Goal: Transaction & Acquisition: Obtain resource

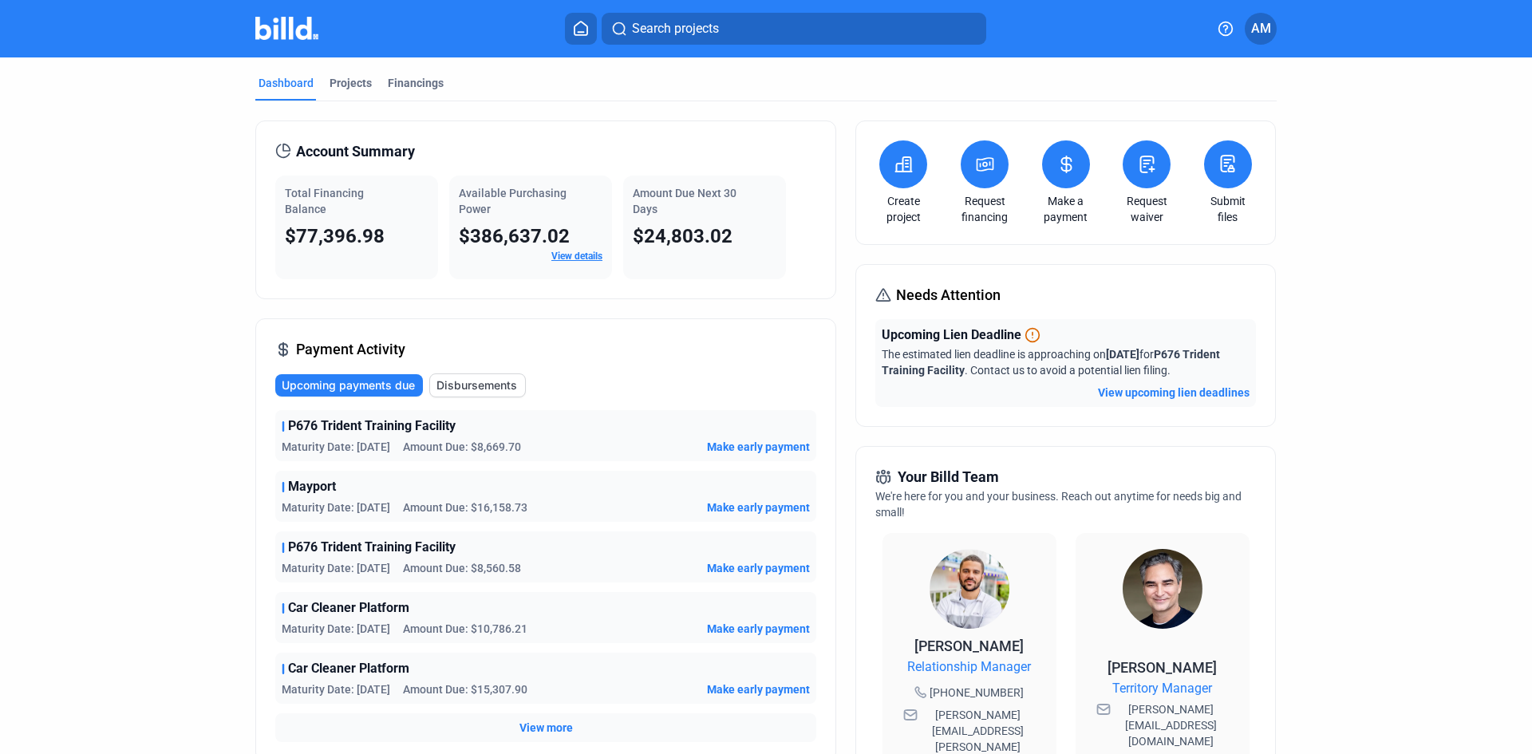
click at [989, 174] on request-financing-icon at bounding box center [984, 164] width 19 height 19
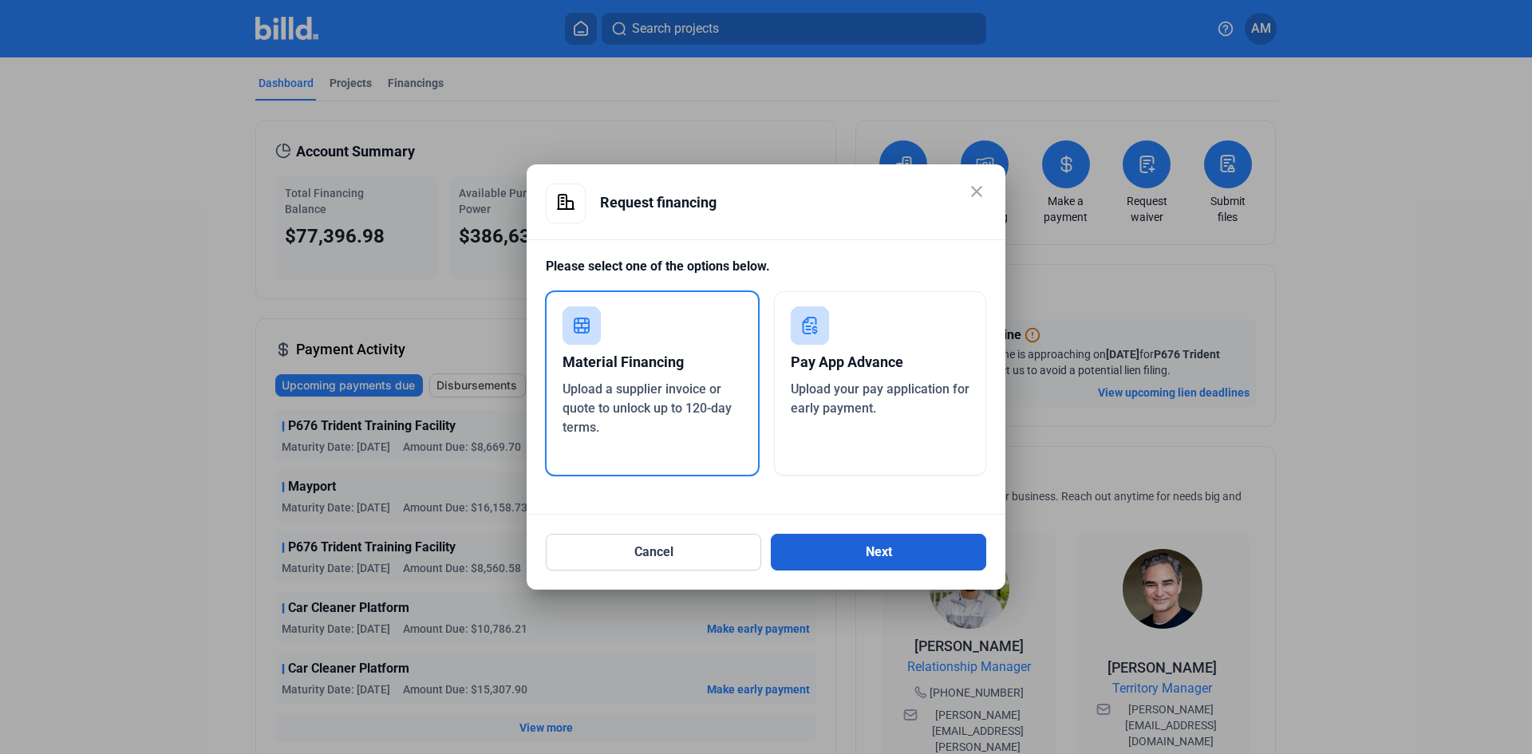
click at [886, 544] on button "Next" at bounding box center [878, 552] width 215 height 37
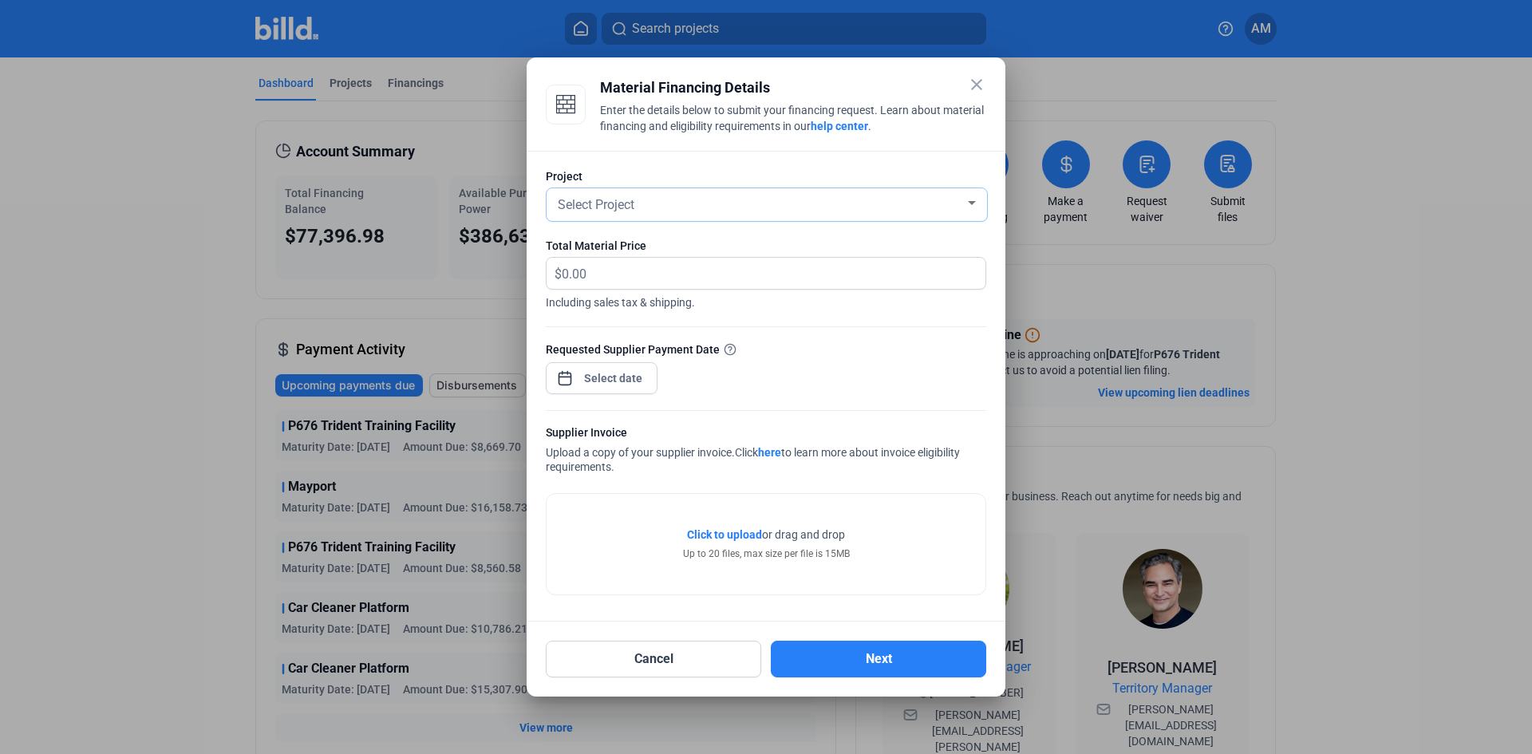
click at [646, 207] on div "Select Project" at bounding box center [760, 203] width 410 height 22
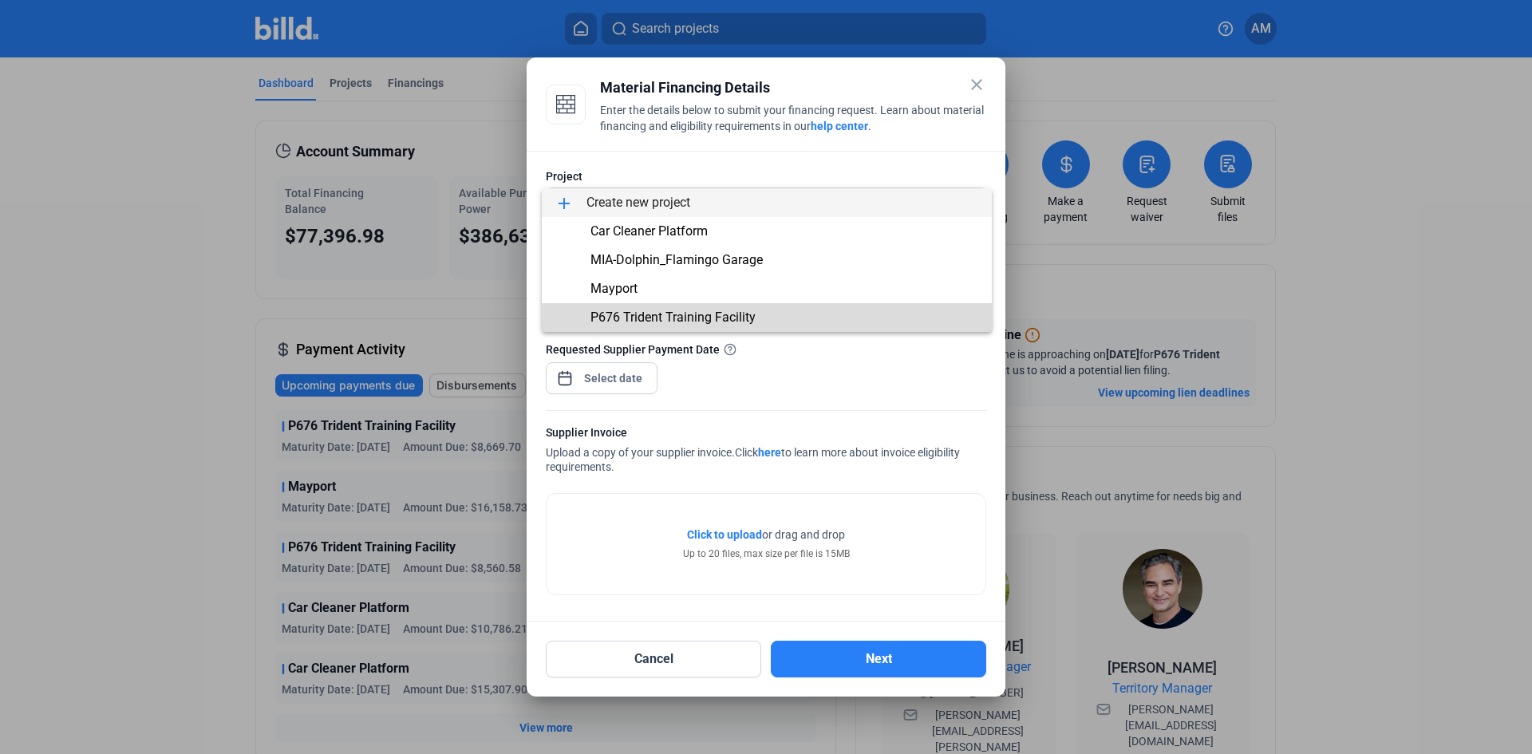
click at [669, 320] on span "P676 Trident Training Facility" at bounding box center [673, 317] width 165 height 15
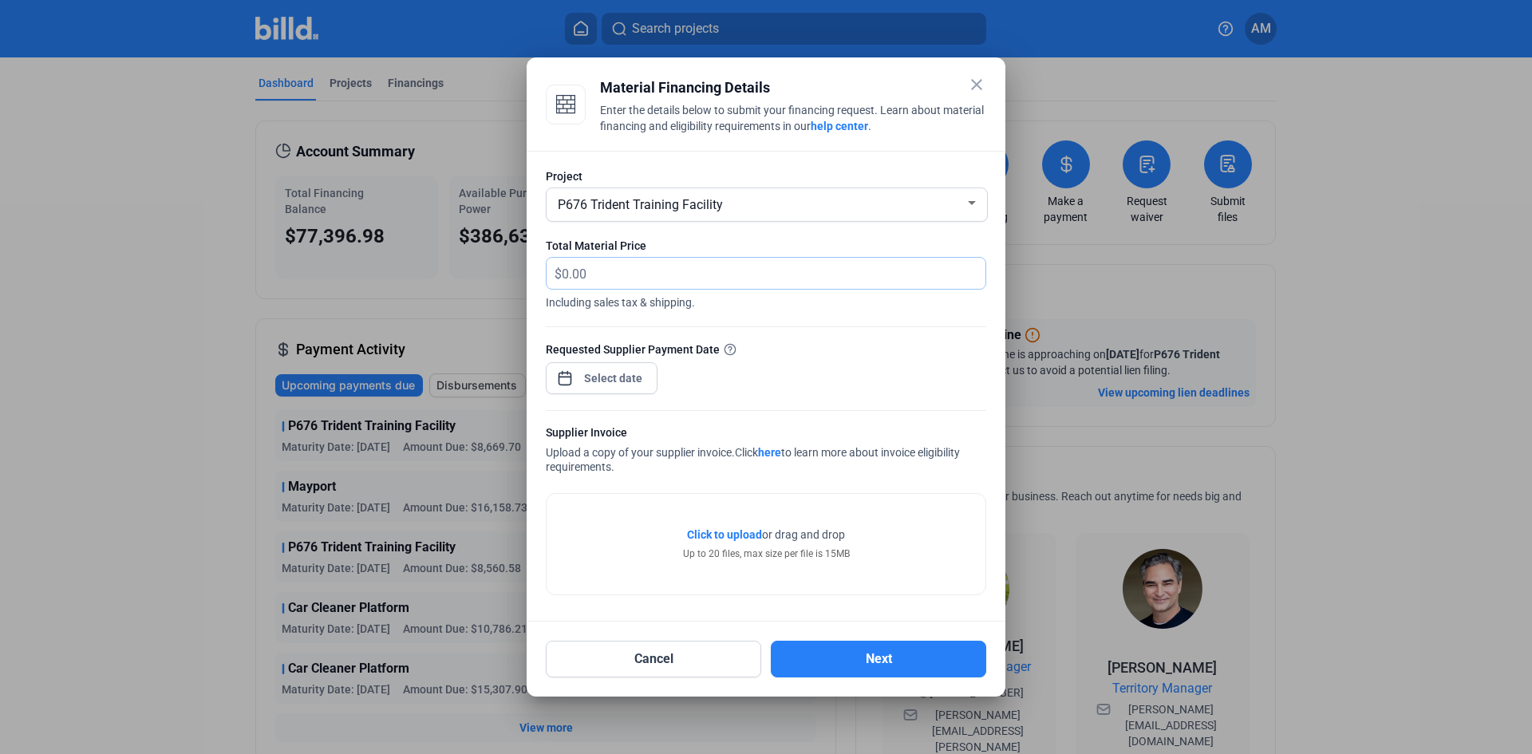
click at [625, 275] on input "text" at bounding box center [774, 273] width 424 height 31
